Goal: Information Seeking & Learning: Learn about a topic

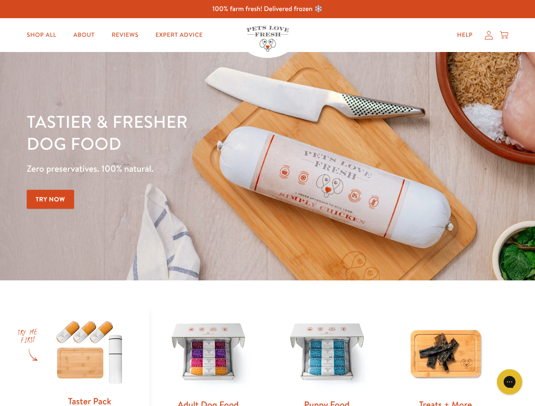
click at [267, 203] on div "Tastier & fresher dog food Zero preservatives. 100% natural. Try Now" at bounding box center [187, 166] width 321 height 112
click at [509, 382] on icon "Gorgias live chat" at bounding box center [509, 382] width 8 height 8
